Goal: Task Accomplishment & Management: Manage account settings

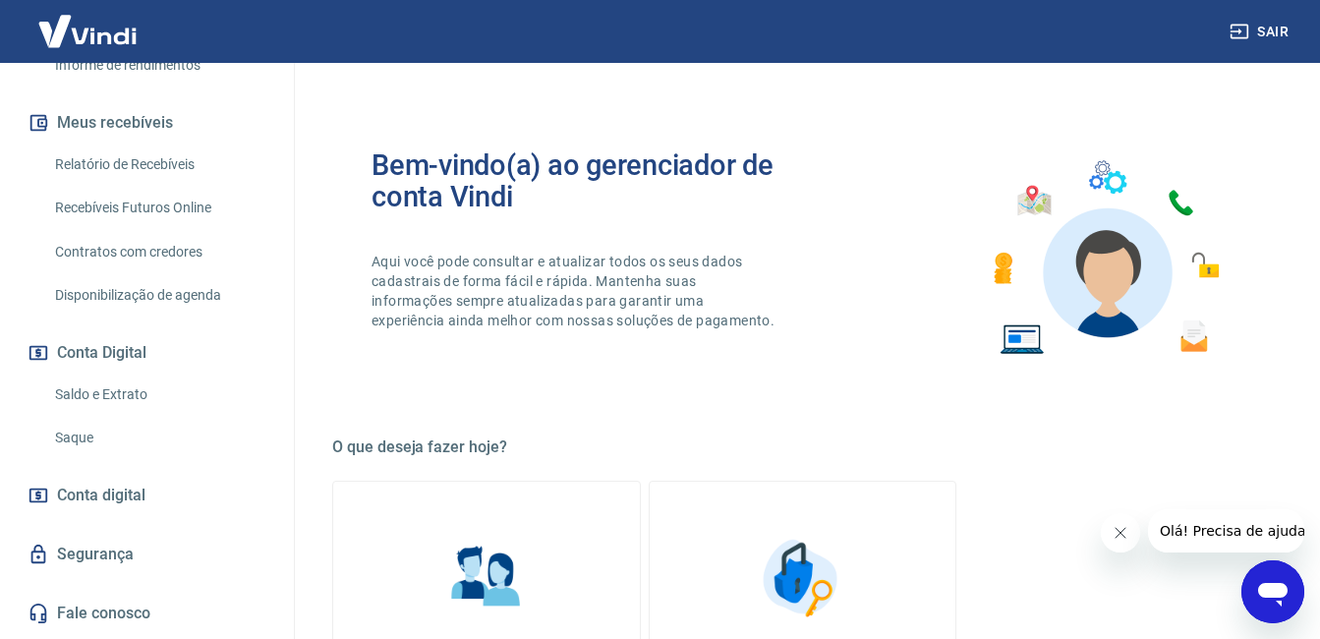
scroll to position [393, 0]
click at [84, 449] on link "Saque" at bounding box center [158, 436] width 223 height 40
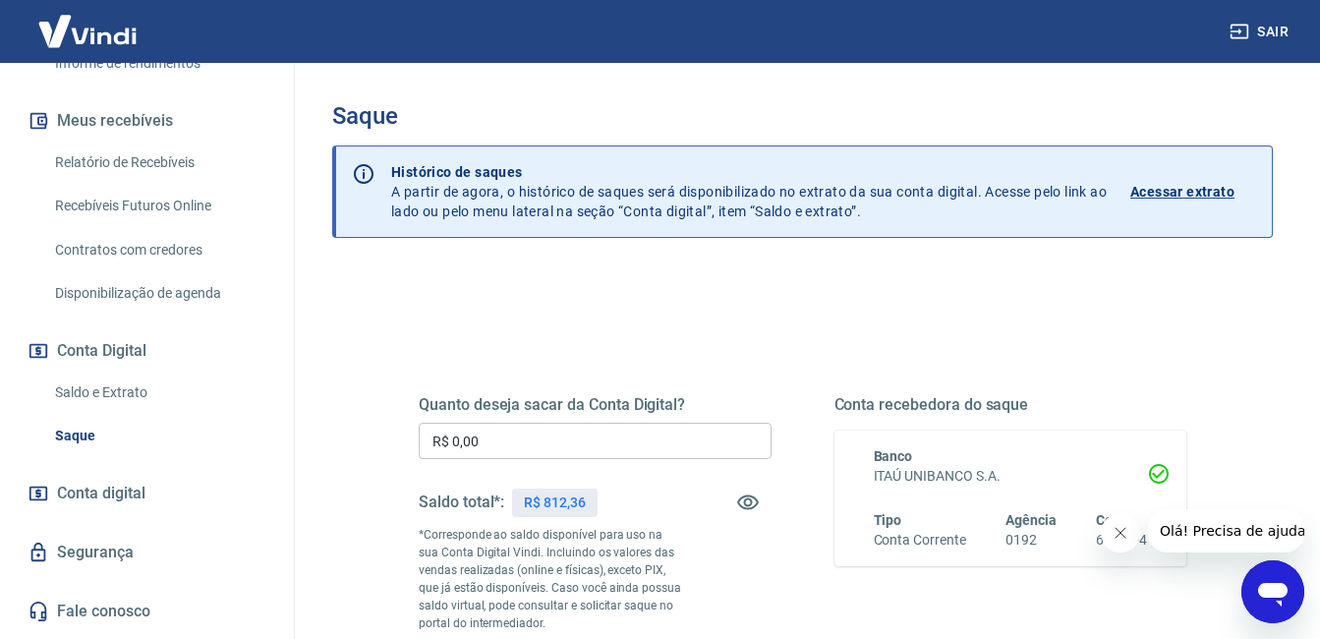
click at [697, 426] on input "R$ 0,00" at bounding box center [595, 440] width 353 height 36
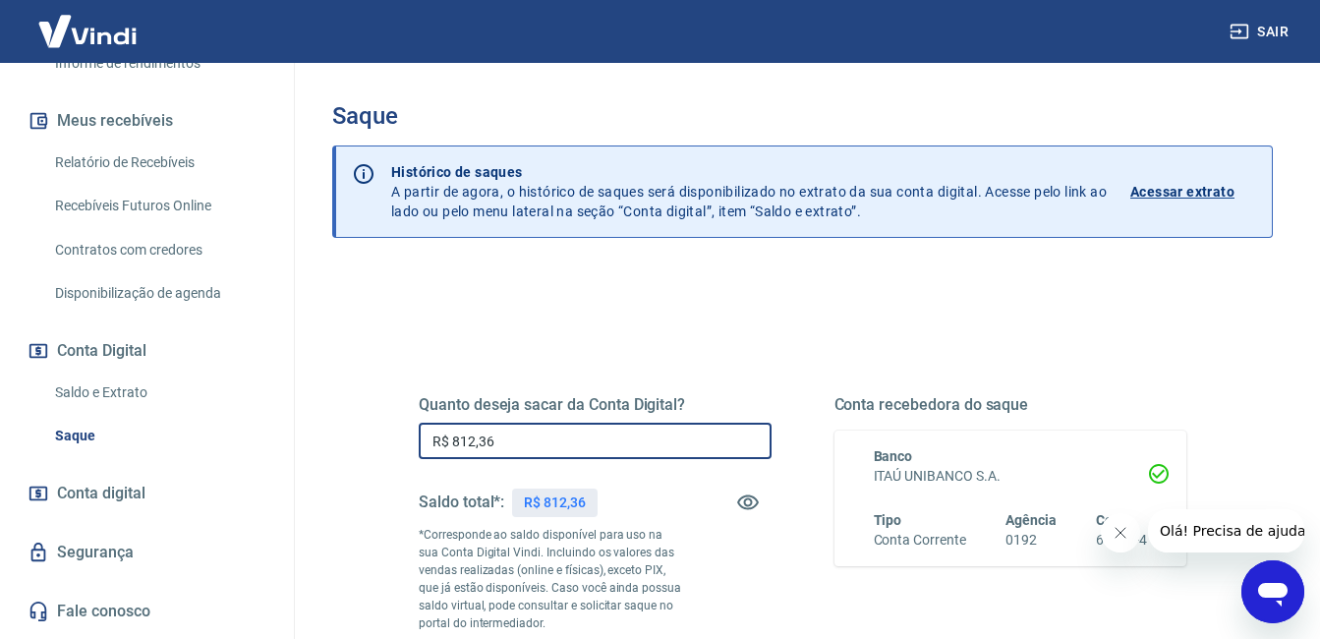
type input "R$ 812,36"
click at [794, 334] on div "Quanto deseja sacar da Conta Digital? R$ 812,36 ​ Saldo total*: R$ 812,36 *Corr…" at bounding box center [802, 546] width 815 height 475
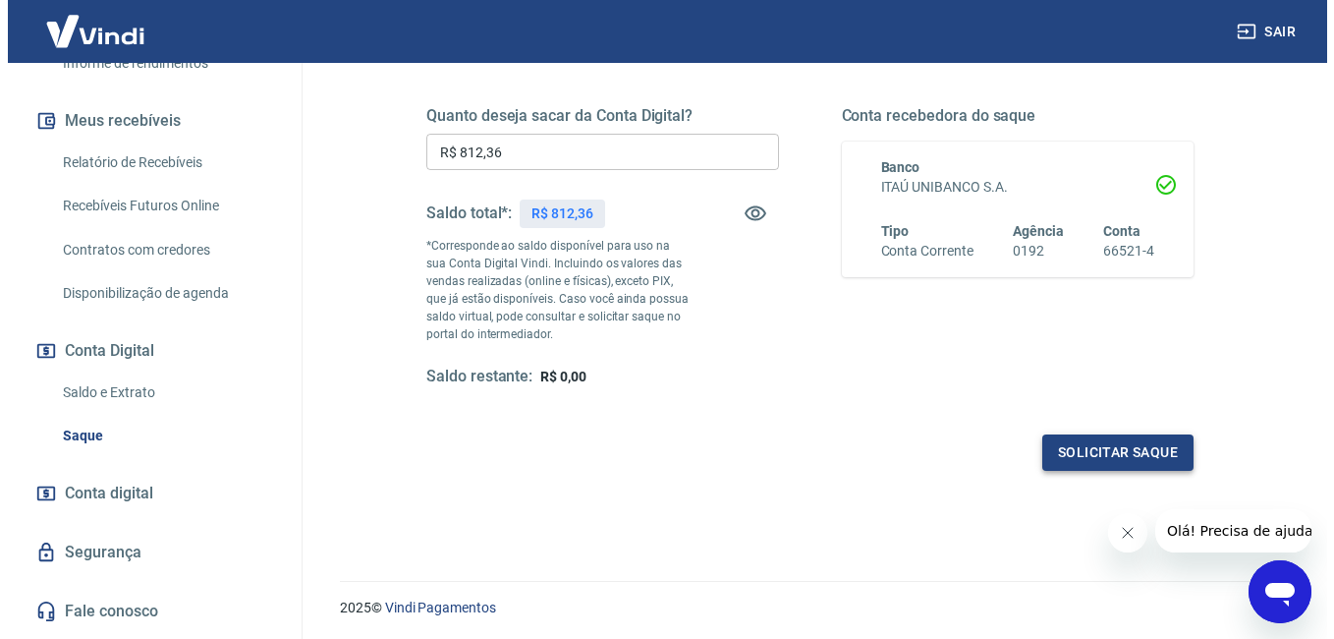
scroll to position [295, 0]
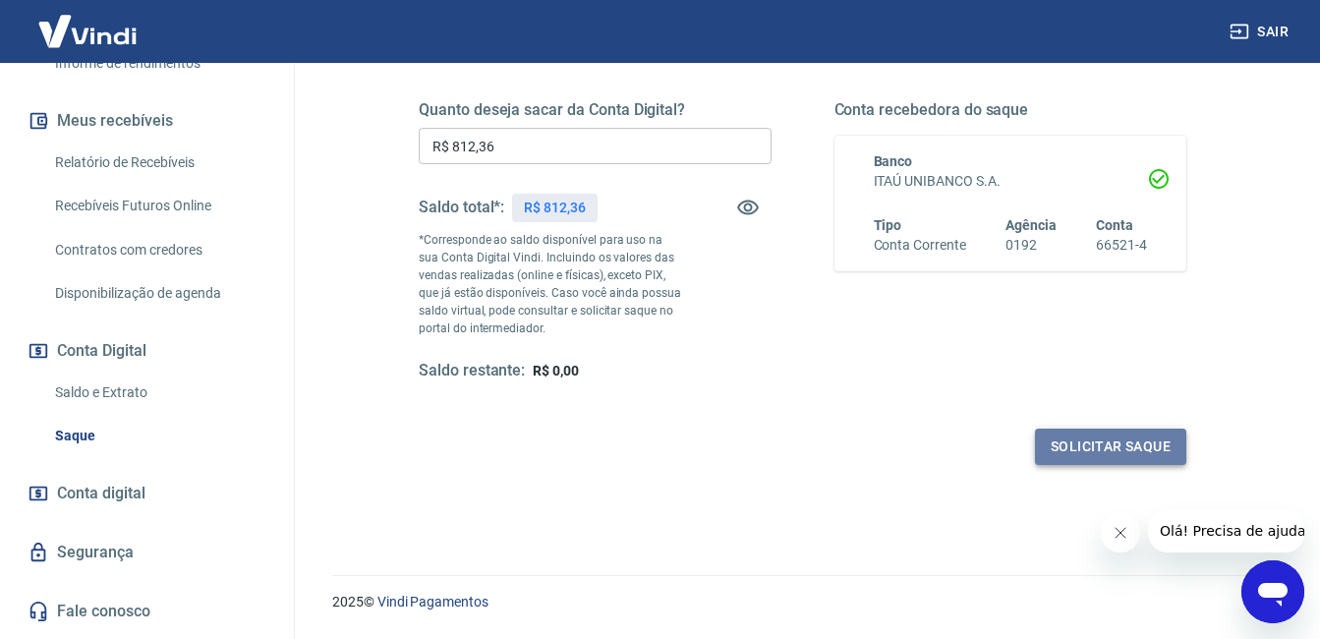
click at [1090, 456] on button "Solicitar saque" at bounding box center [1110, 446] width 151 height 36
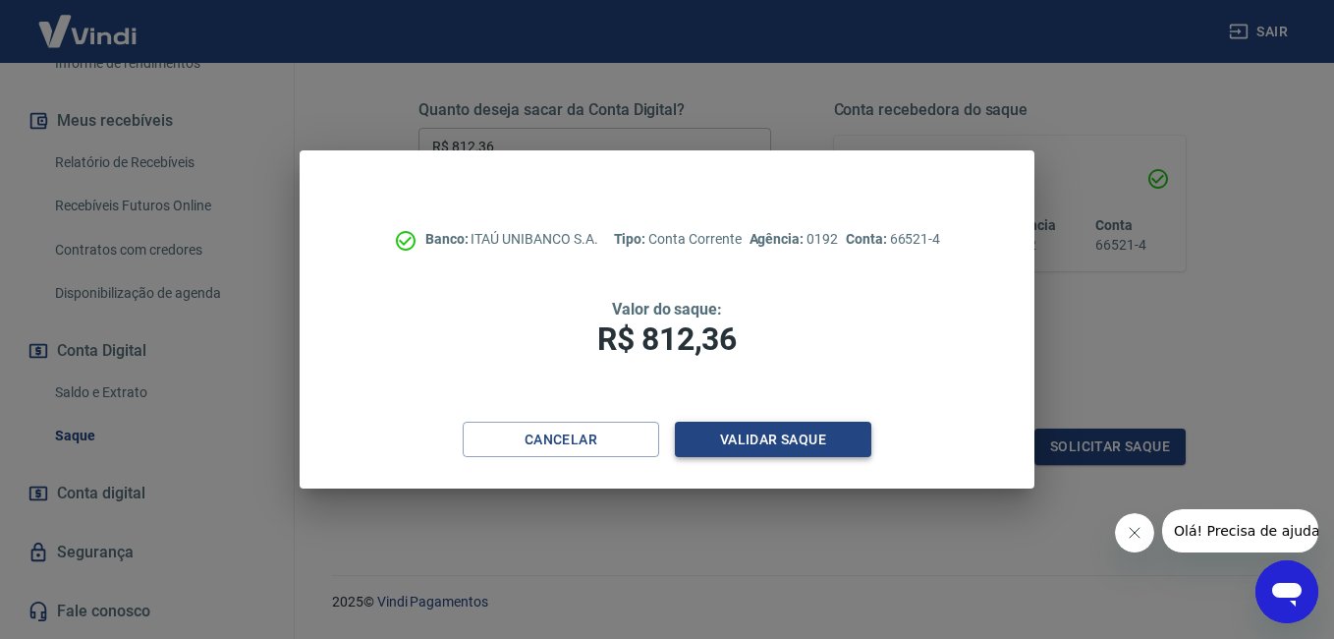
click at [772, 443] on button "Validar saque" at bounding box center [773, 440] width 197 height 36
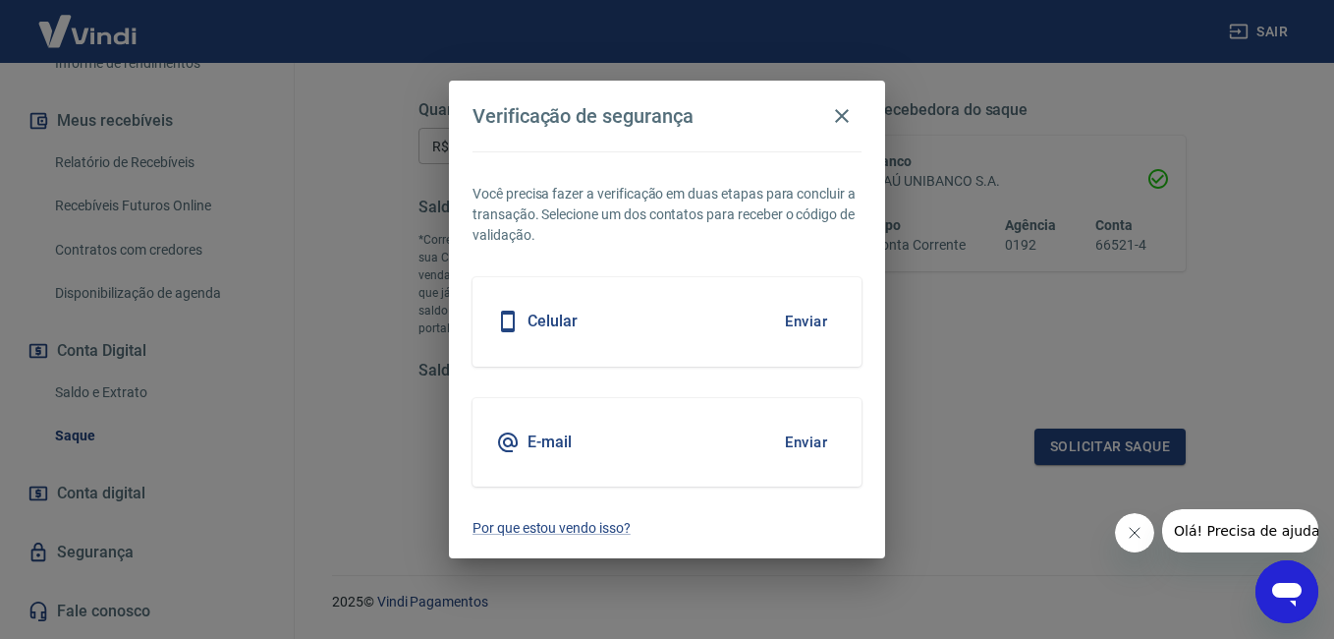
click at [791, 441] on button "Enviar" at bounding box center [806, 442] width 64 height 41
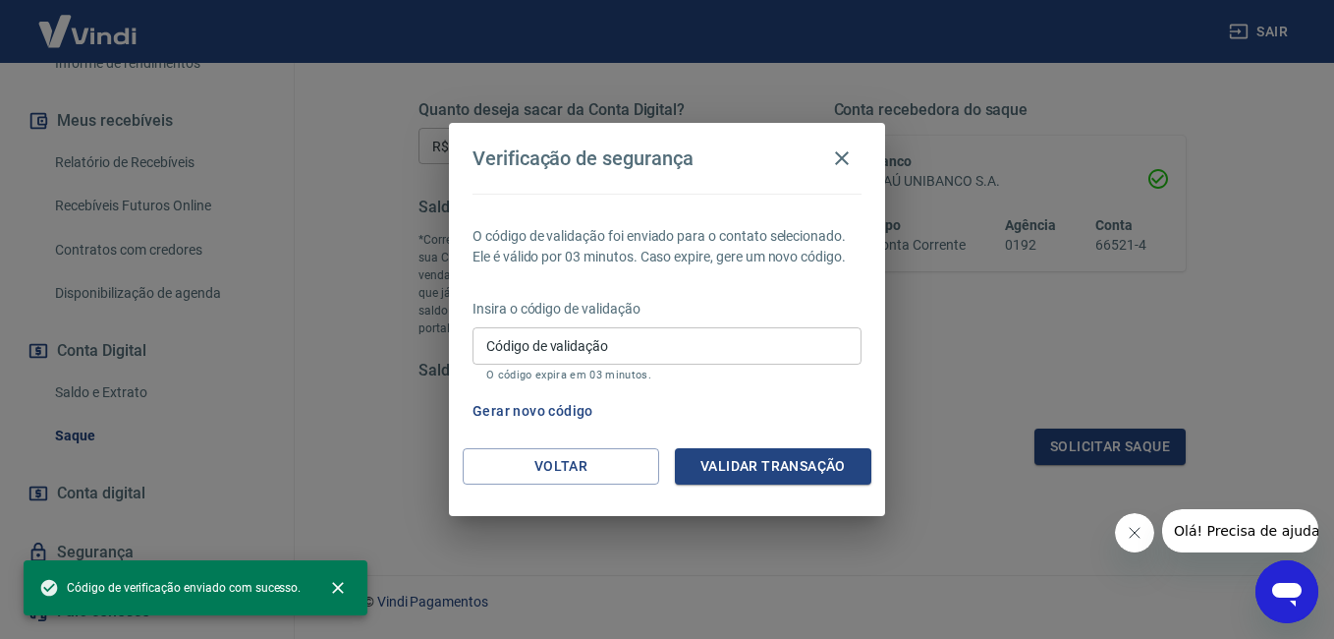
click at [542, 348] on div "Código de validação Código de validação O código expira em 03 minutos." at bounding box center [667, 353] width 389 height 53
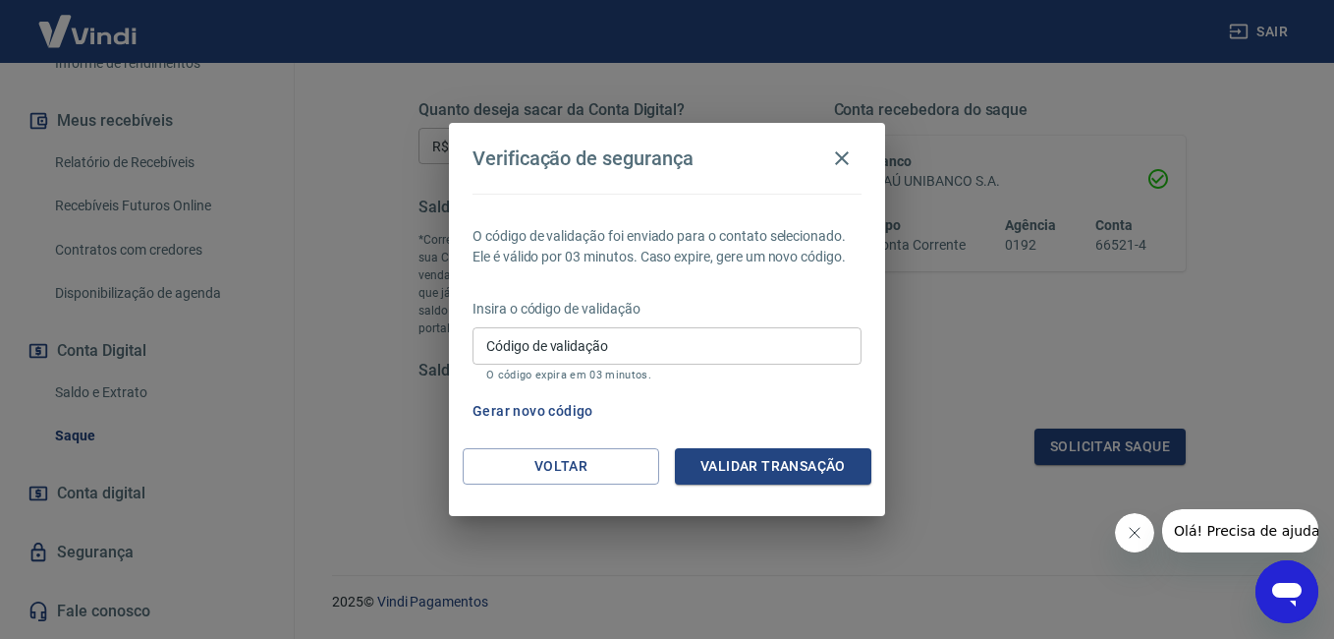
drag, startPoint x: 542, startPoint y: 347, endPoint x: 513, endPoint y: 349, distance: 29.5
click at [513, 349] on input "Código de validação" at bounding box center [667, 345] width 389 height 36
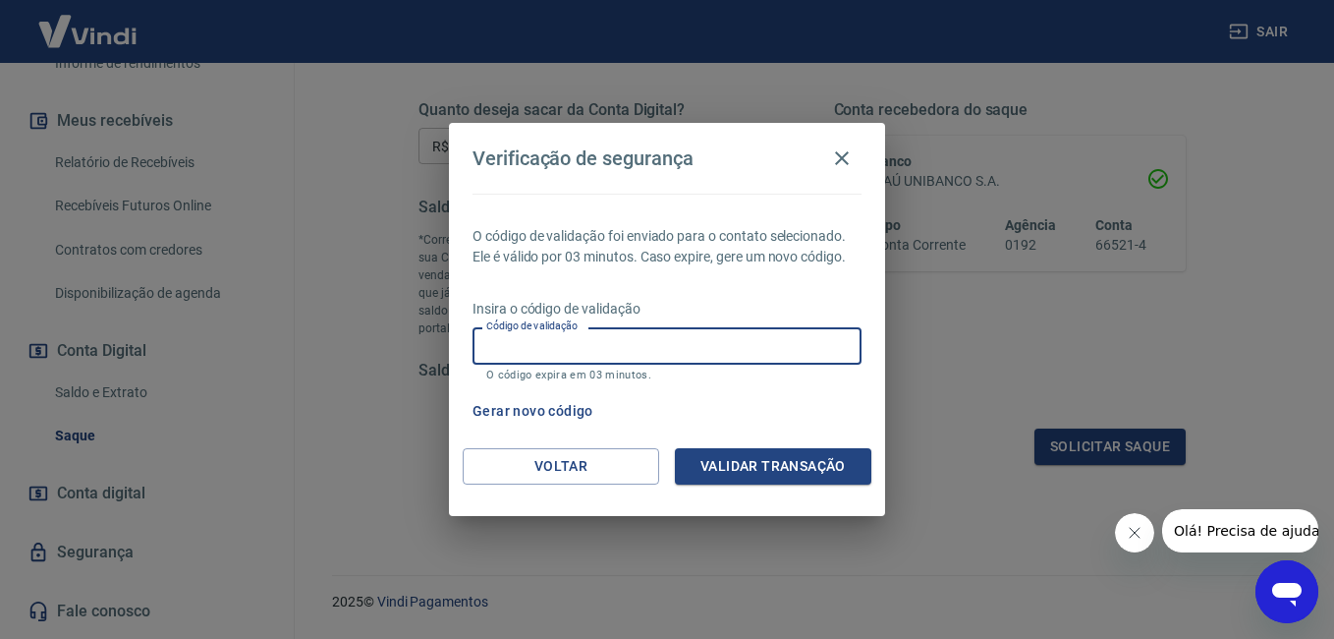
paste input "762035"
type input "762035"
click at [730, 462] on button "Validar transação" at bounding box center [773, 466] width 197 height 36
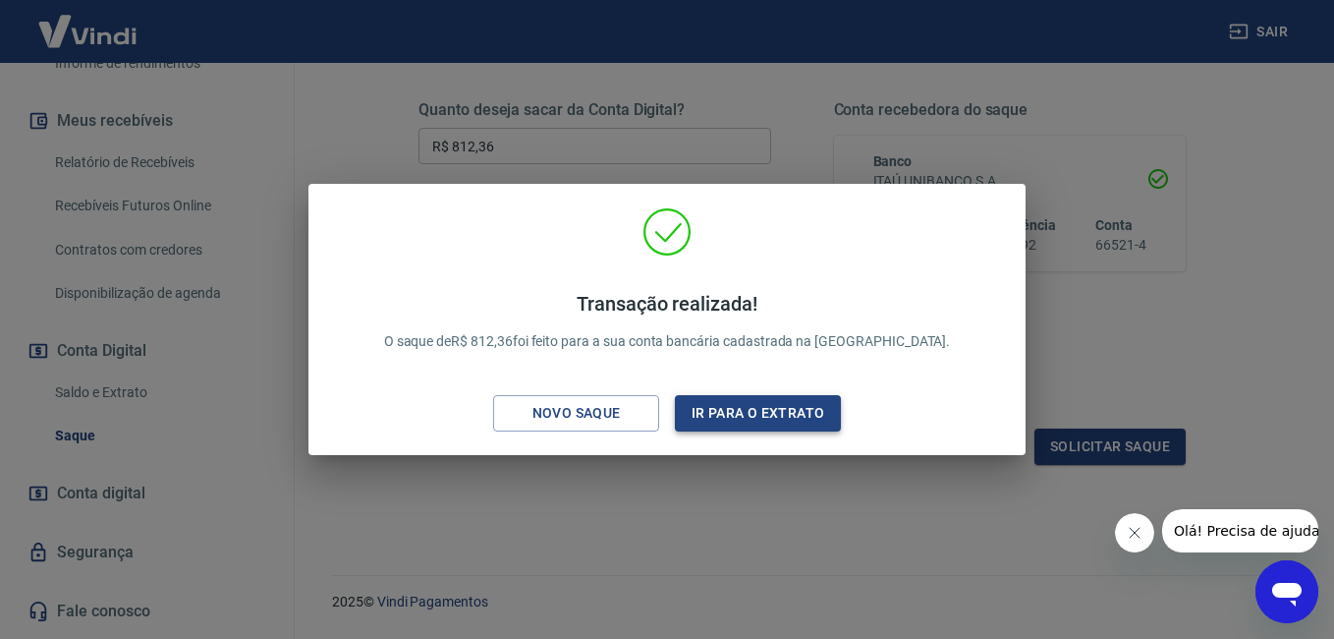
click at [770, 415] on button "Ir para o extrato" at bounding box center [758, 413] width 166 height 36
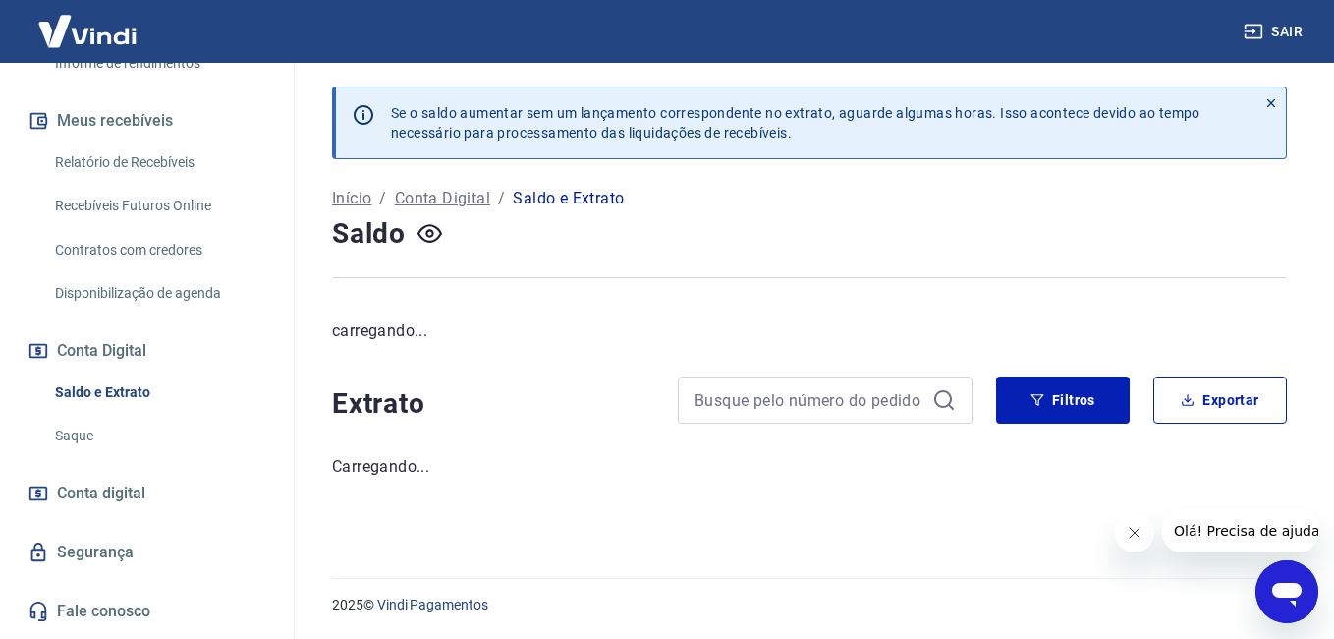
click at [182, 219] on link "Recebíveis Futuros Online" at bounding box center [158, 206] width 223 height 40
